Goal: Transaction & Acquisition: Subscribe to service/newsletter

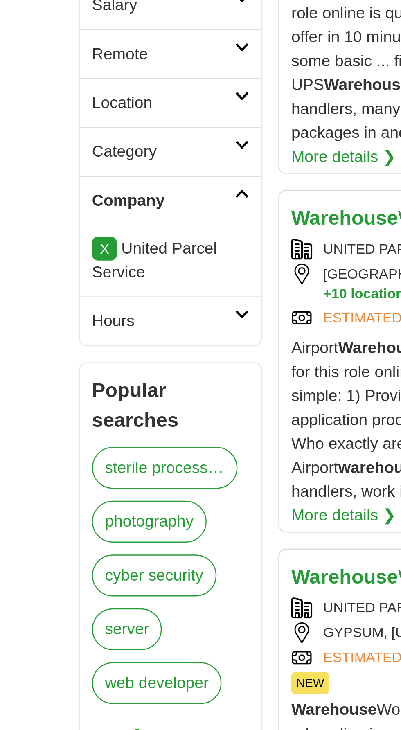
scroll to position [117, 0]
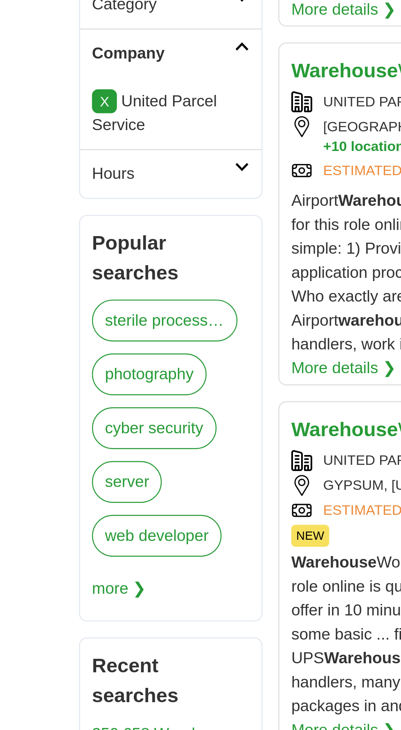
click at [70, 456] on span "more ❯" at bounding box center [66, 464] width 22 height 16
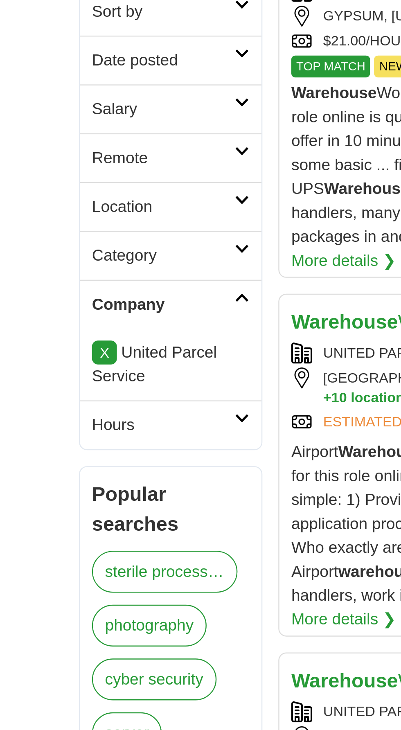
click at [115, 241] on link "Company" at bounding box center [87, 244] width 74 height 20
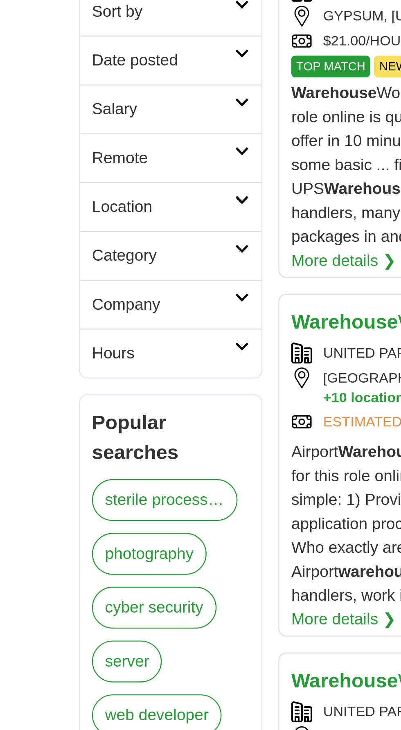
click at [116, 241] on link "Company" at bounding box center [87, 244] width 74 height 20
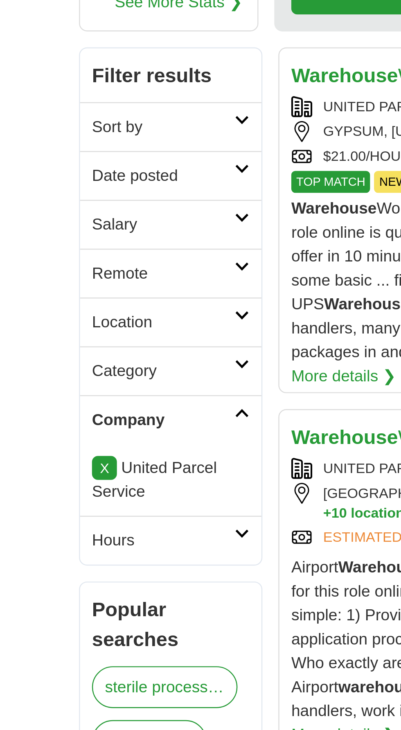
click at [120, 200] on link "Location" at bounding box center [87, 204] width 74 height 20
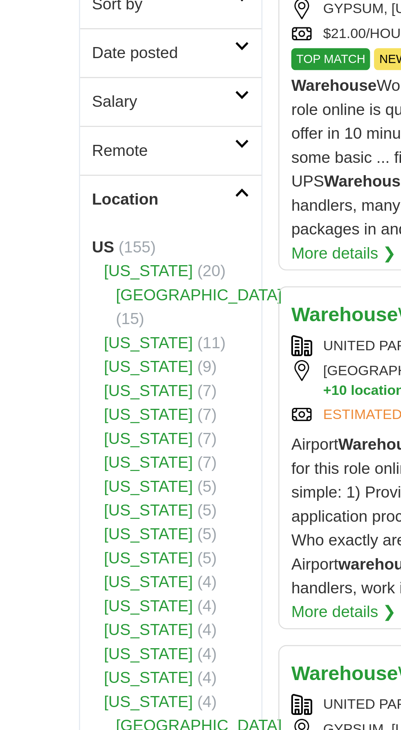
click at [79, 280] on link "[US_STATE]" at bounding box center [78, 282] width 36 height 7
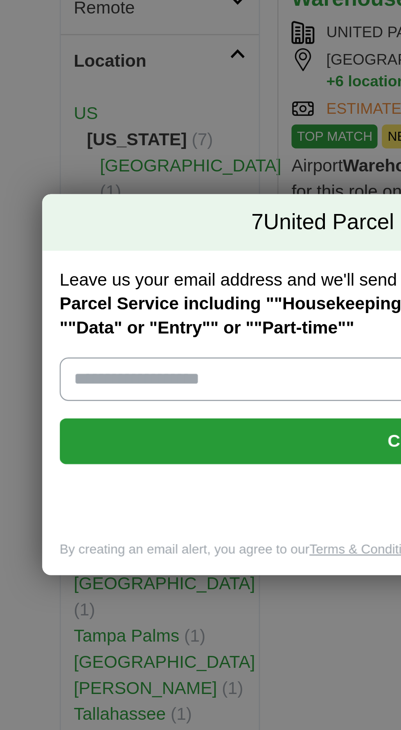
click at [107, 361] on input "Leave us your email address and we'll send you all the new jobs for Jobs in Flo…" at bounding box center [200, 363] width 301 height 16
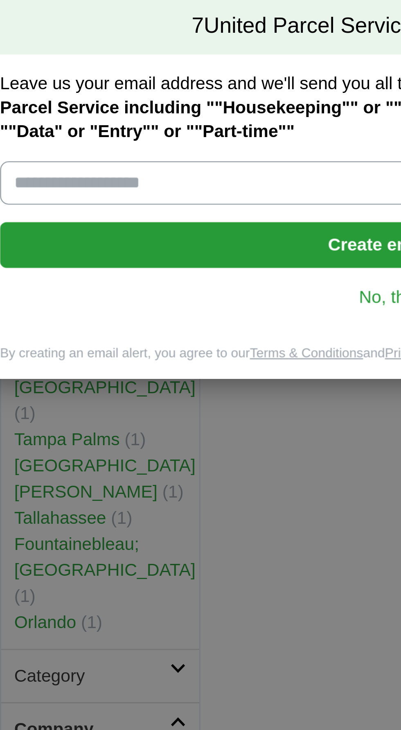
type input "**********"
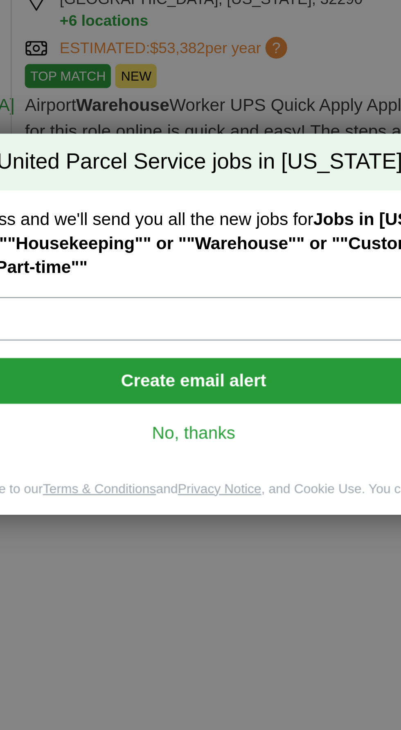
click at [244, 388] on button "Create email alert" at bounding box center [200, 386] width 301 height 17
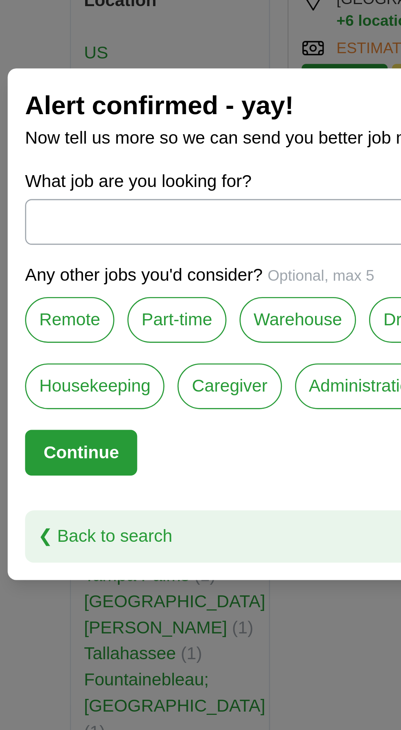
click at [130, 362] on label "Warehouse" at bounding box center [136, 363] width 44 height 17
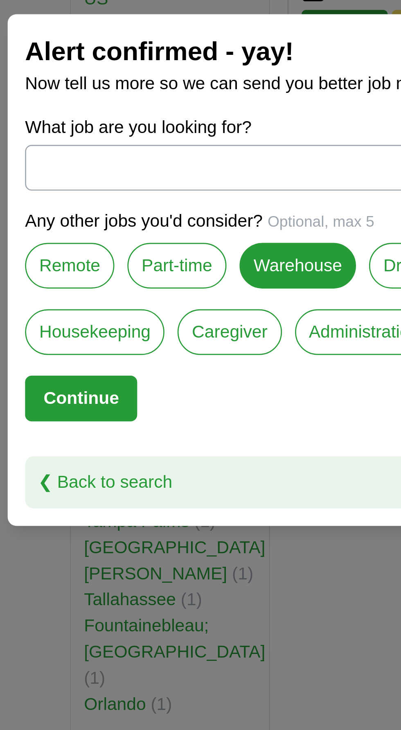
click at [52, 397] on label "Housekeeping" at bounding box center [59, 388] width 52 height 17
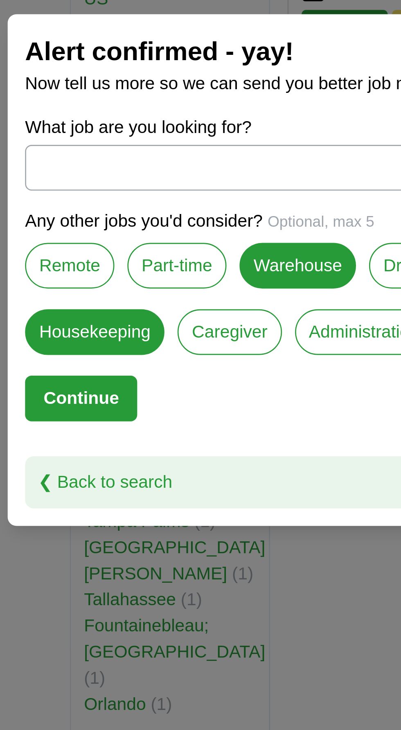
click at [58, 422] on button "Continue" at bounding box center [54, 413] width 42 height 17
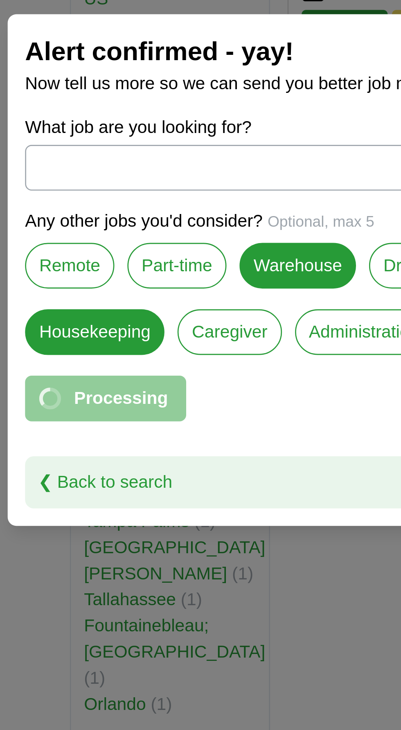
select select "*"
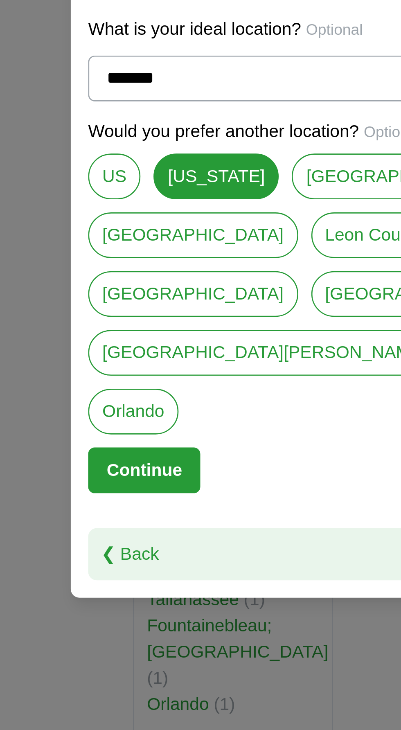
click at [54, 449] on button "Continue" at bounding box center [54, 440] width 42 height 17
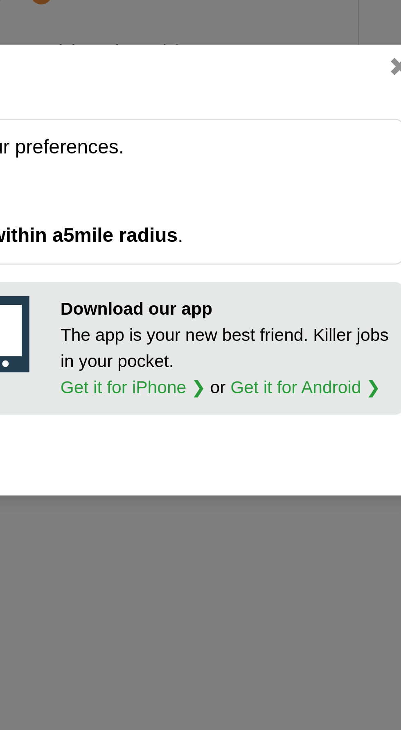
click at [333, 413] on link "Get it for Android ❯" at bounding box center [331, 409] width 56 height 7
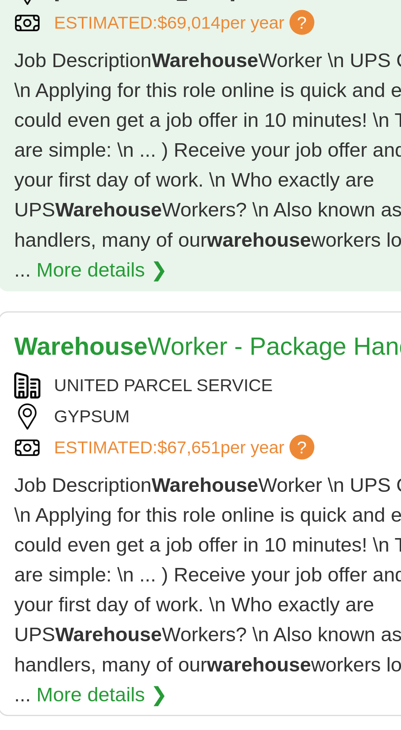
scroll to position [1227, 0]
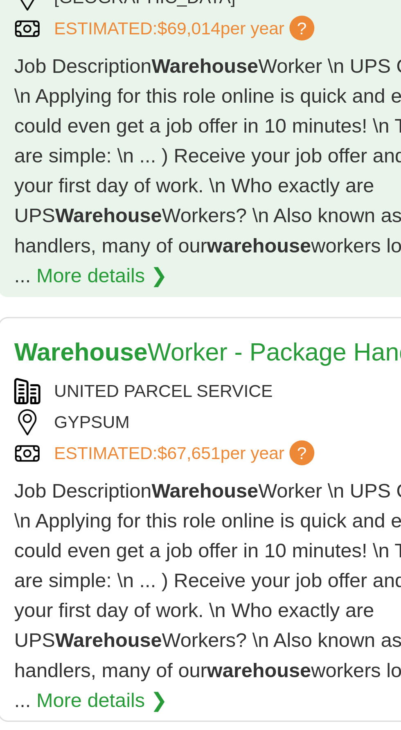
click at [244, 241] on link "Warehouse Worker - Package Handler" at bounding box center [207, 245] width 140 height 9
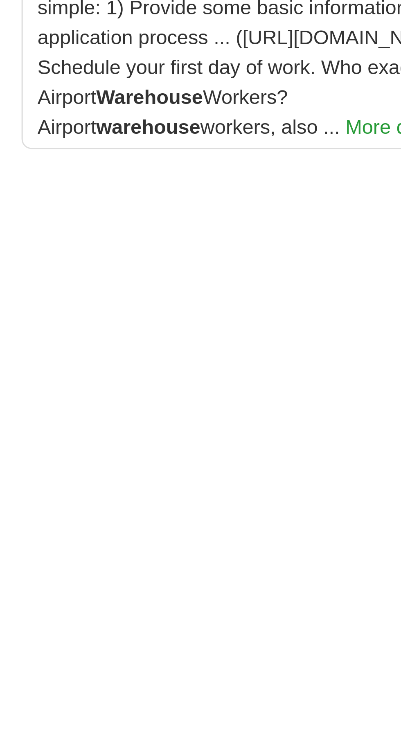
scroll to position [1537, 0]
